Goal: Check status: Check status

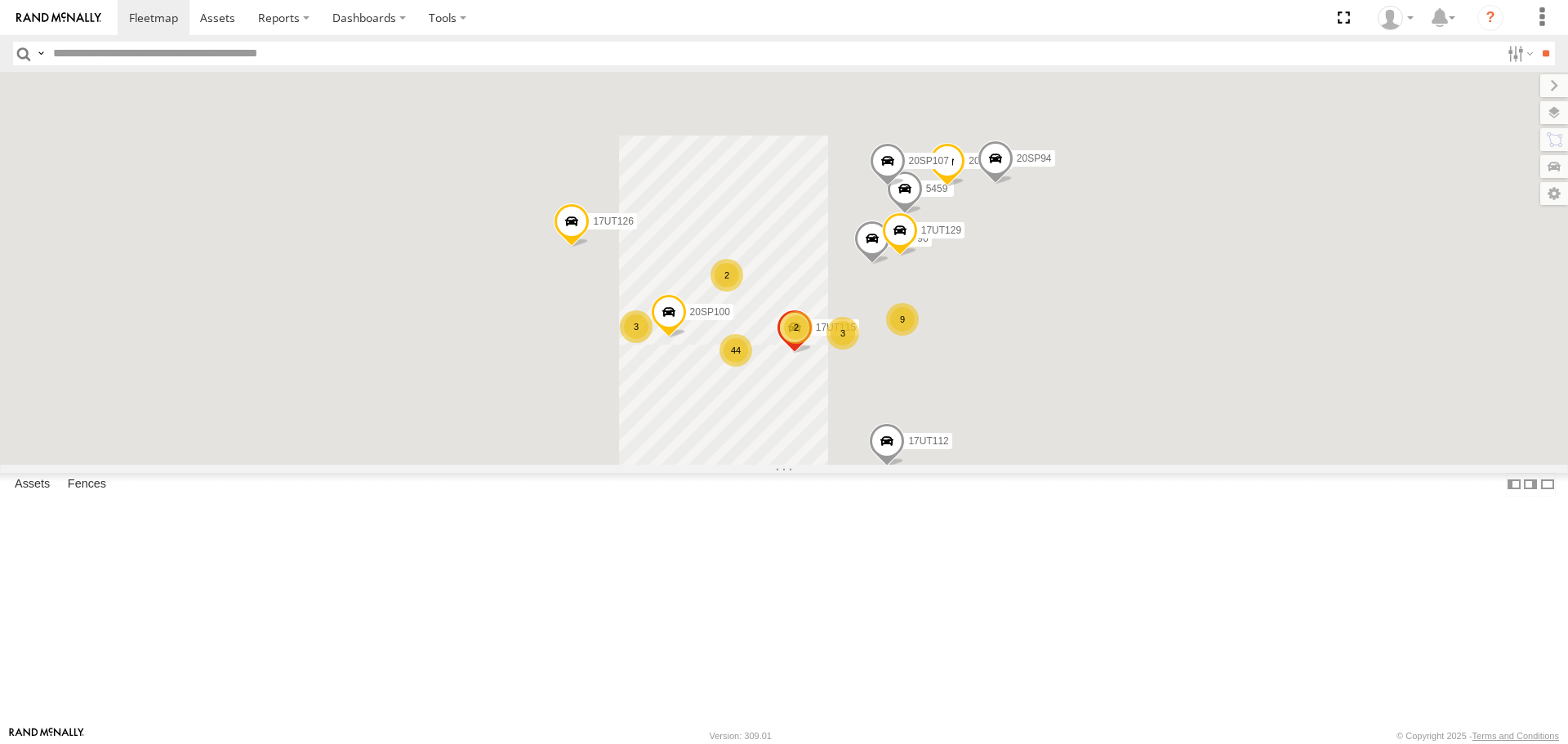
click at [194, 53] on input "text" at bounding box center [773, 53] width 1454 height 24
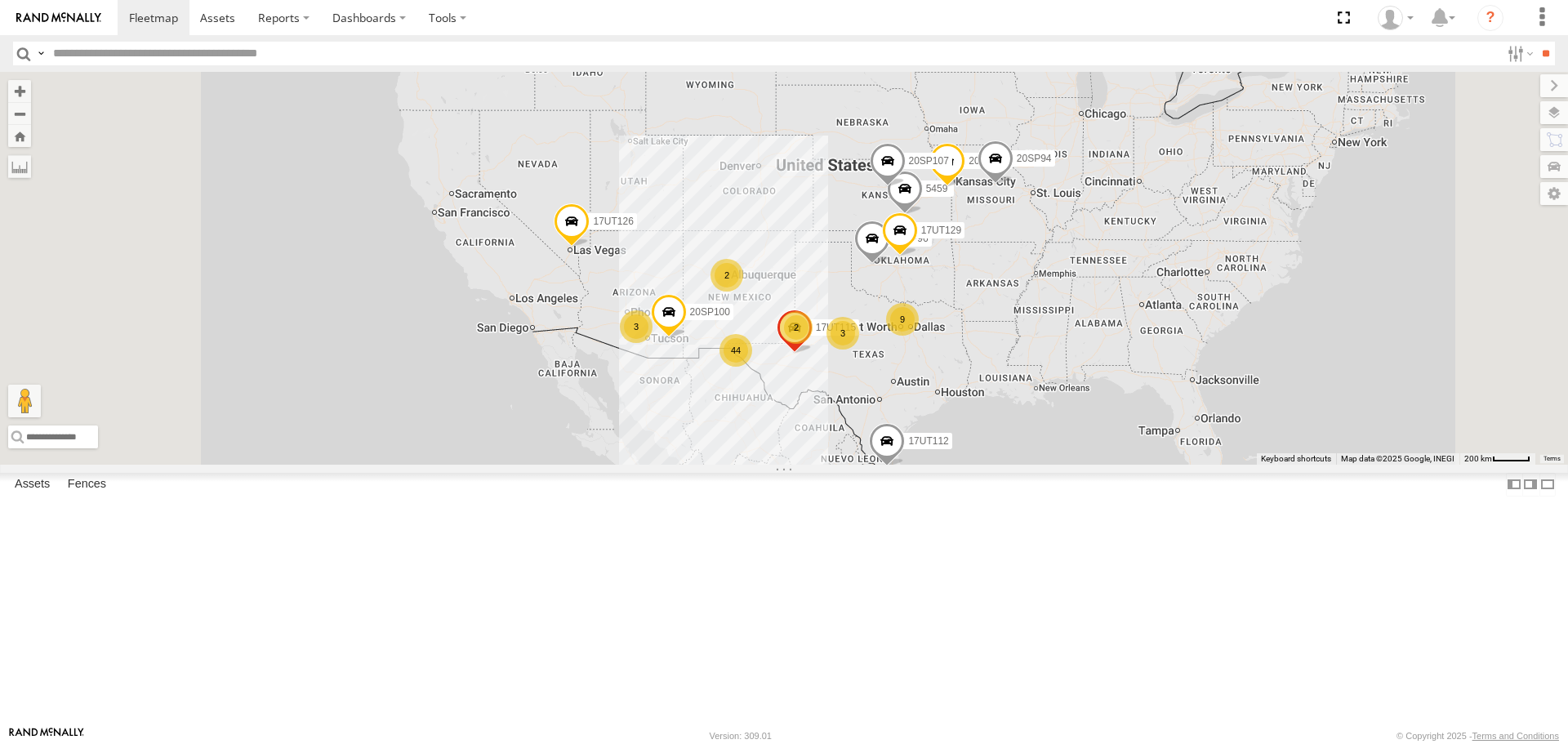
click at [281, 59] on input "text" at bounding box center [773, 53] width 1454 height 24
type input "*******"
click at [1537, 61] on input "**" at bounding box center [1546, 53] width 19 height 24
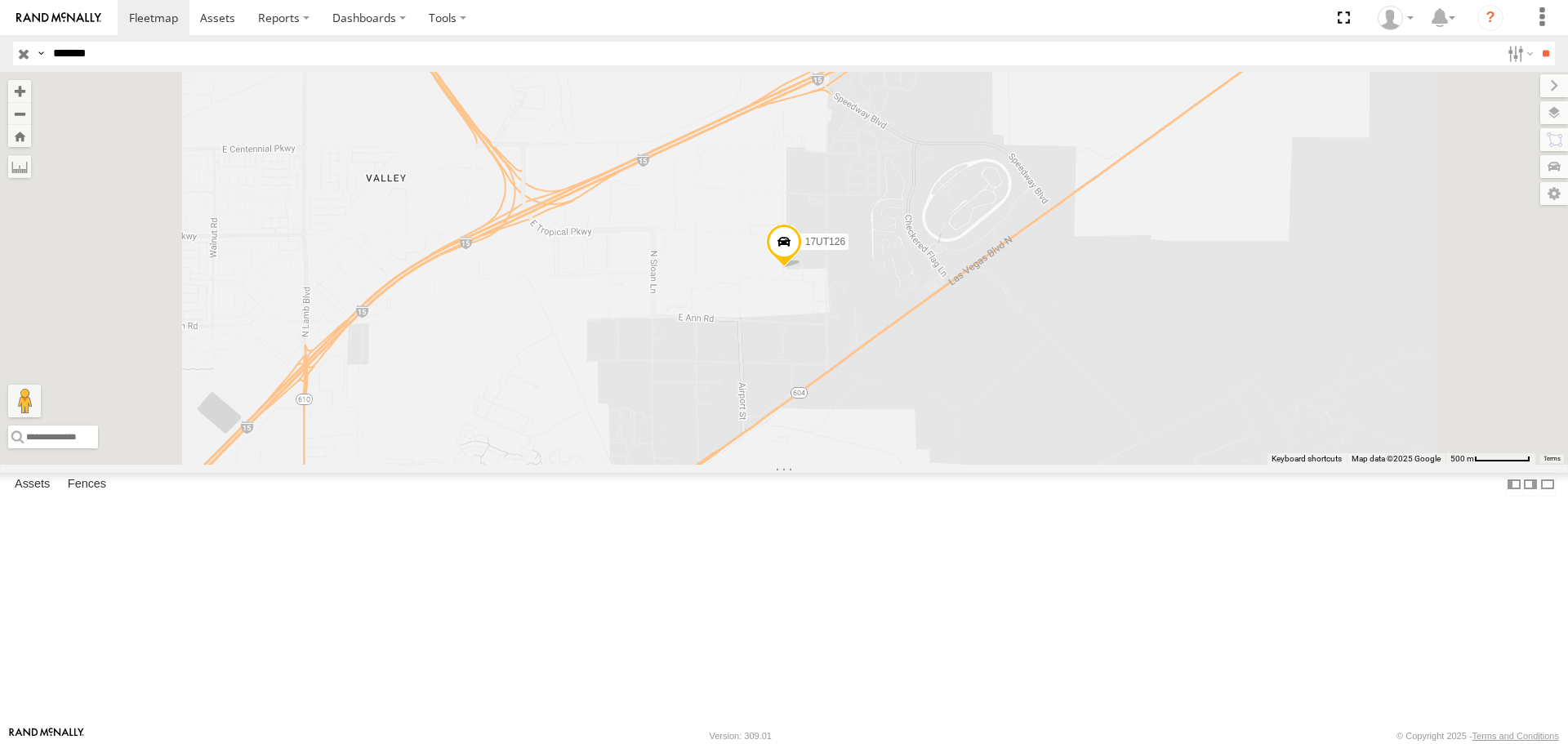
click at [0, 0] on div "17UT126 All Assets" at bounding box center [0, 0] width 0 height 0
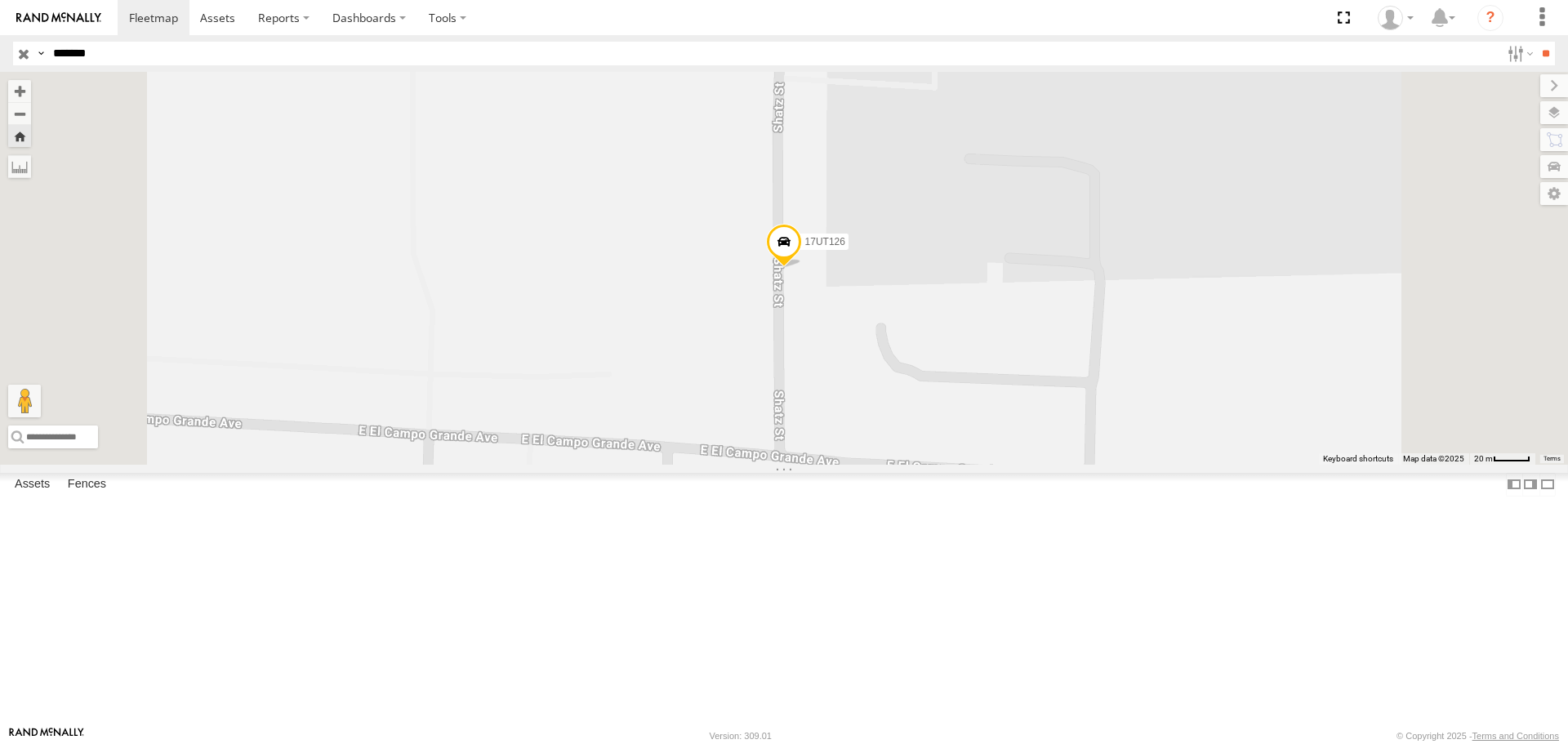
click at [0, 0] on div "Video" at bounding box center [0, 0] width 0 height 0
click at [0, 0] on div "17UT126 All Assets Shatz St Las Vegas 36.26646 -115.02954 Video" at bounding box center [0, 0] width 0 height 0
click at [0, 0] on div "All Assets" at bounding box center [0, 0] width 0 height 0
click at [0, 0] on link at bounding box center [0, 0] width 0 height 0
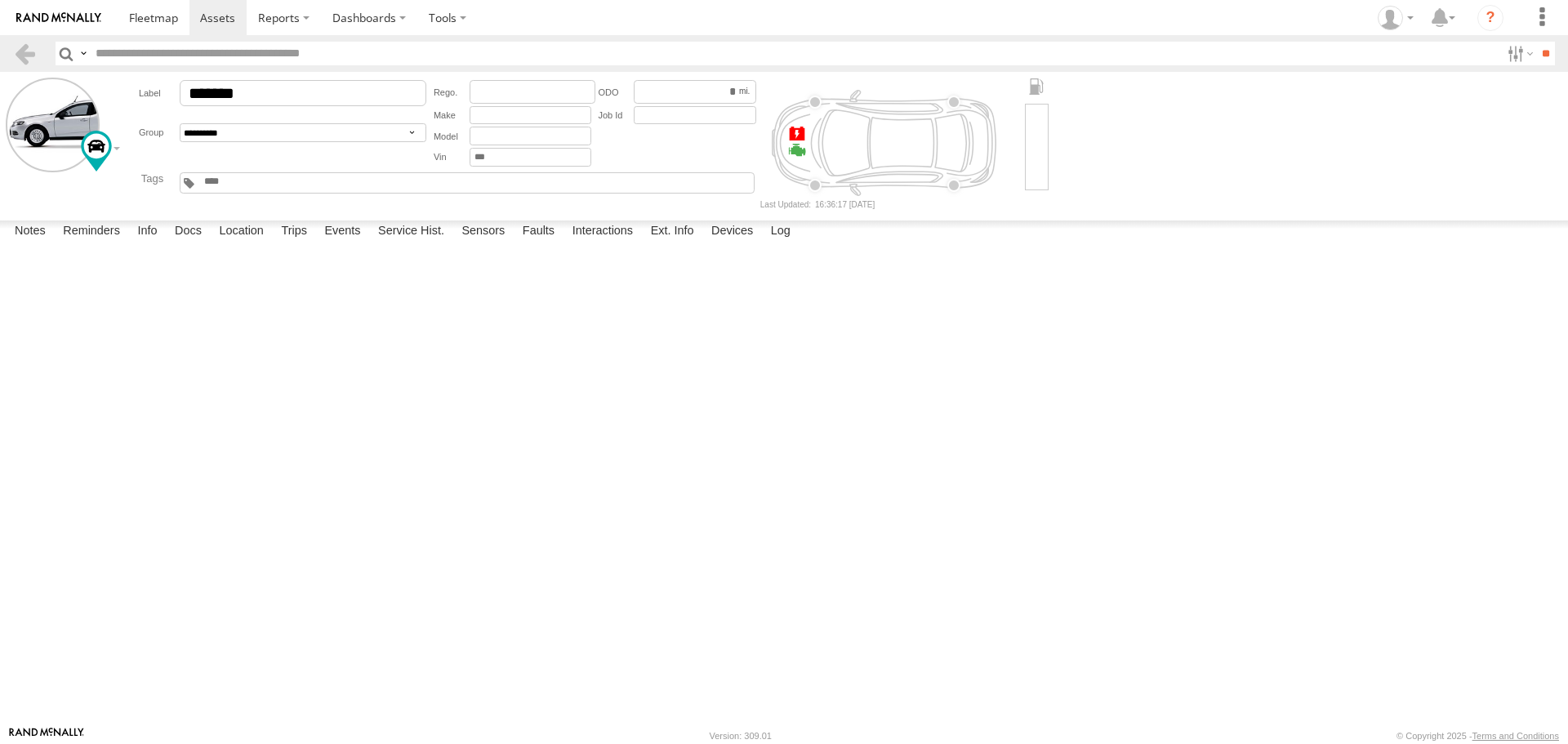
drag, startPoint x: 356, startPoint y: 432, endPoint x: 106, endPoint y: 436, distance: 250.0
click at [0, 0] on div "14:36 09/16/2025 015910002448507/ BSPMC41243929261037 Carlos Vazquez Complete" at bounding box center [0, 0] width 0 height 0
copy link "015910002448507/ BSPMC41243929261037"
